Goal: Find specific page/section: Find specific page/section

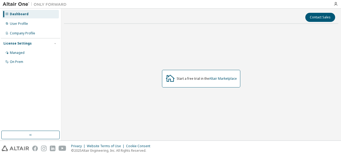
click at [170, 78] on icon at bounding box center [171, 78] width 10 height 10
click at [230, 79] on link "Altair Marketplace" at bounding box center [223, 78] width 28 height 5
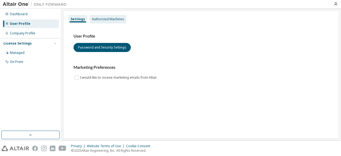
click at [111, 17] on div "Authorized Machines" at bounding box center [108, 19] width 37 height 9
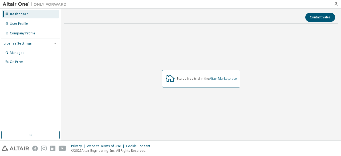
click at [231, 78] on link "Altair Marketplace" at bounding box center [223, 78] width 28 height 5
